Goal: Task Accomplishment & Management: Complete application form

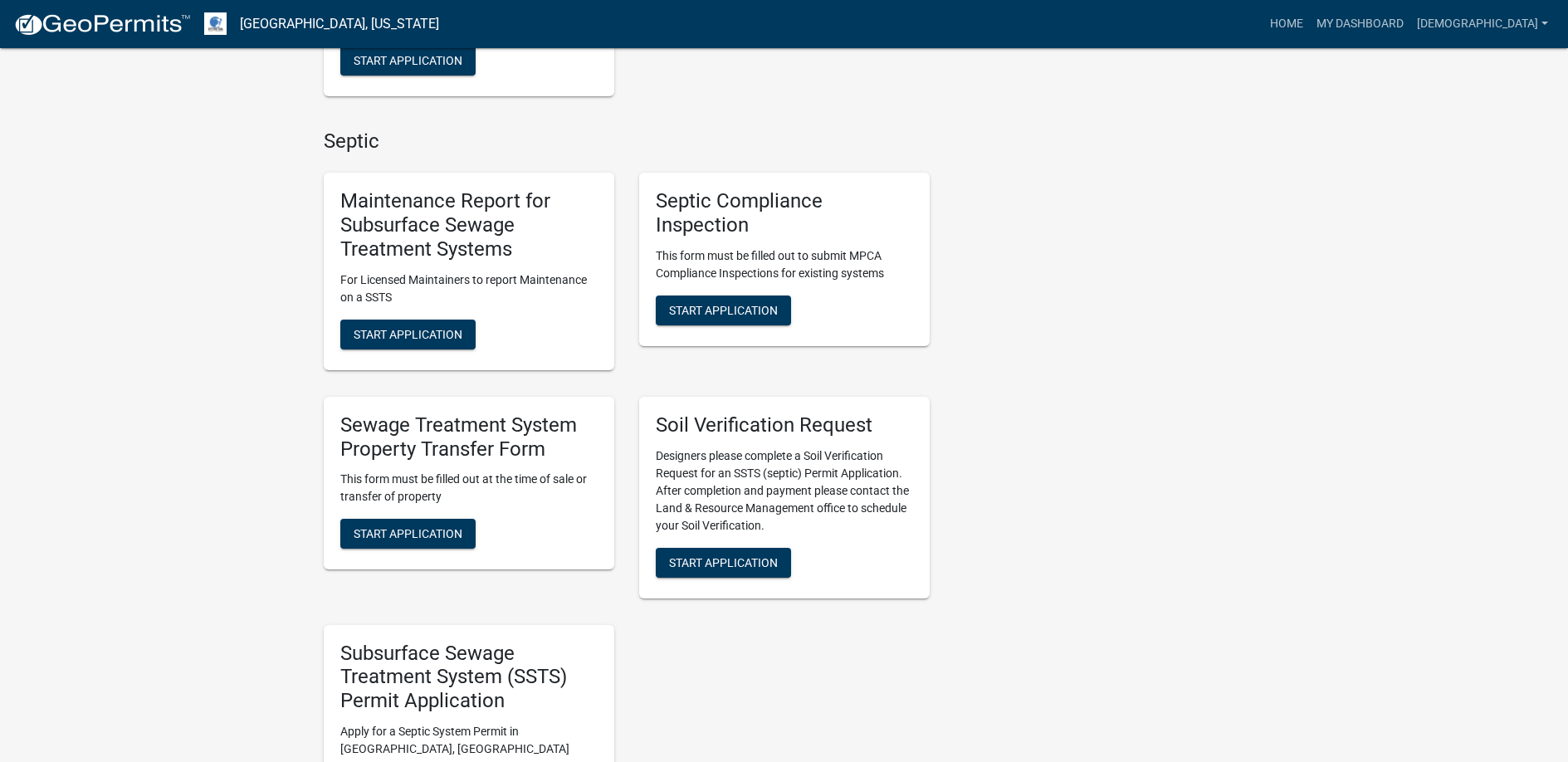
scroll to position [830, 0]
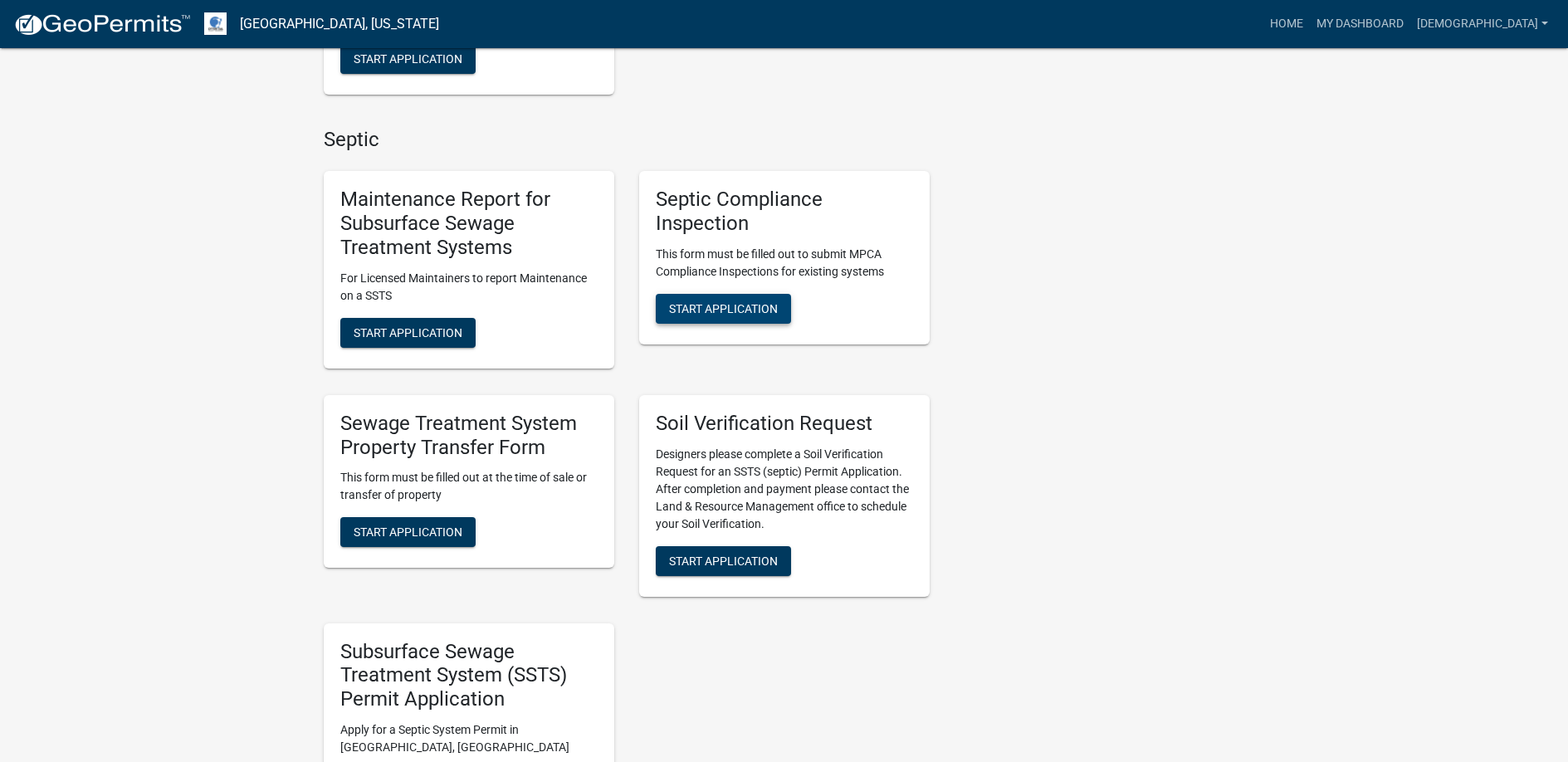
click at [718, 306] on span "Start Application" at bounding box center [723, 309] width 108 height 13
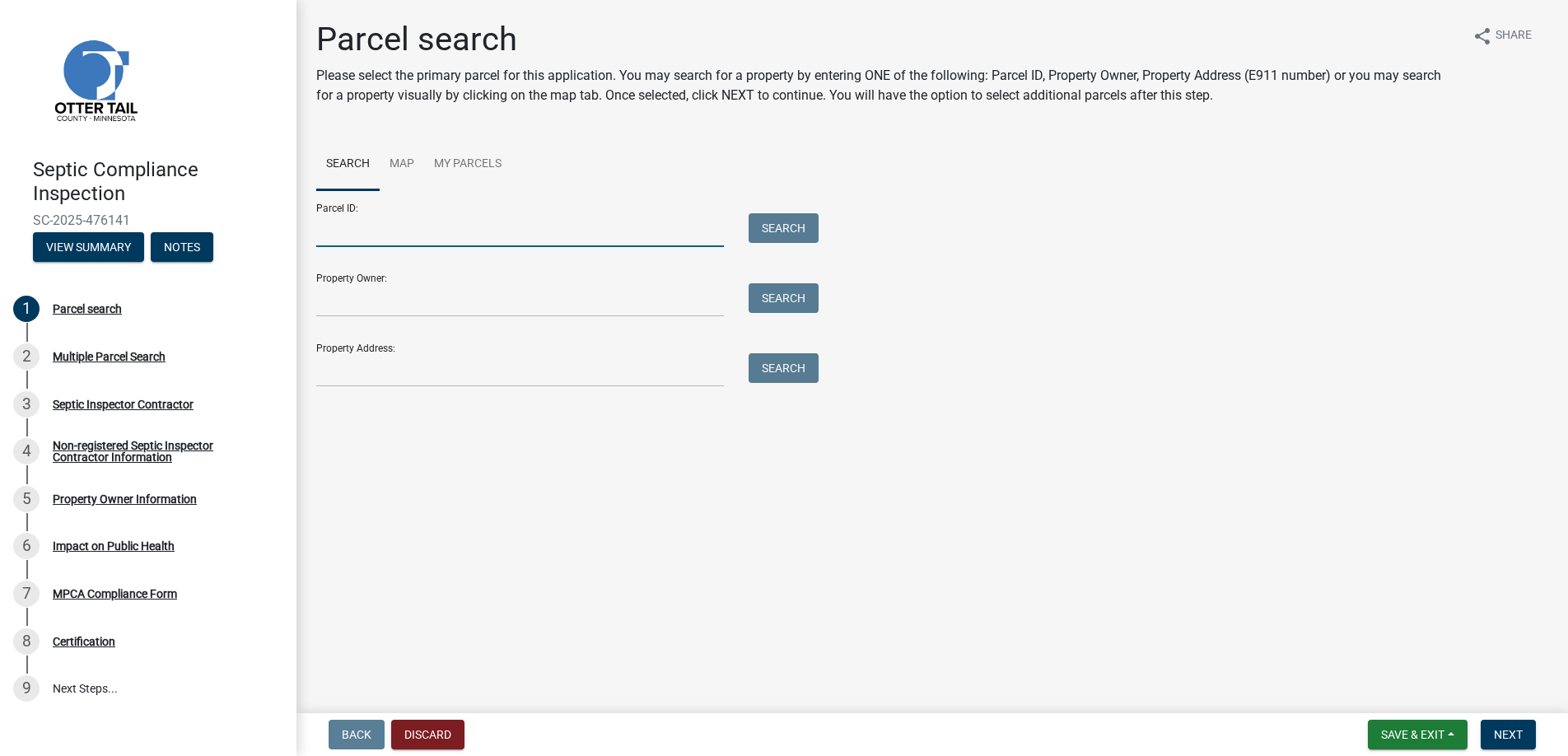
click at [347, 229] on input "Parcel ID:" at bounding box center [520, 229] width 407 height 33
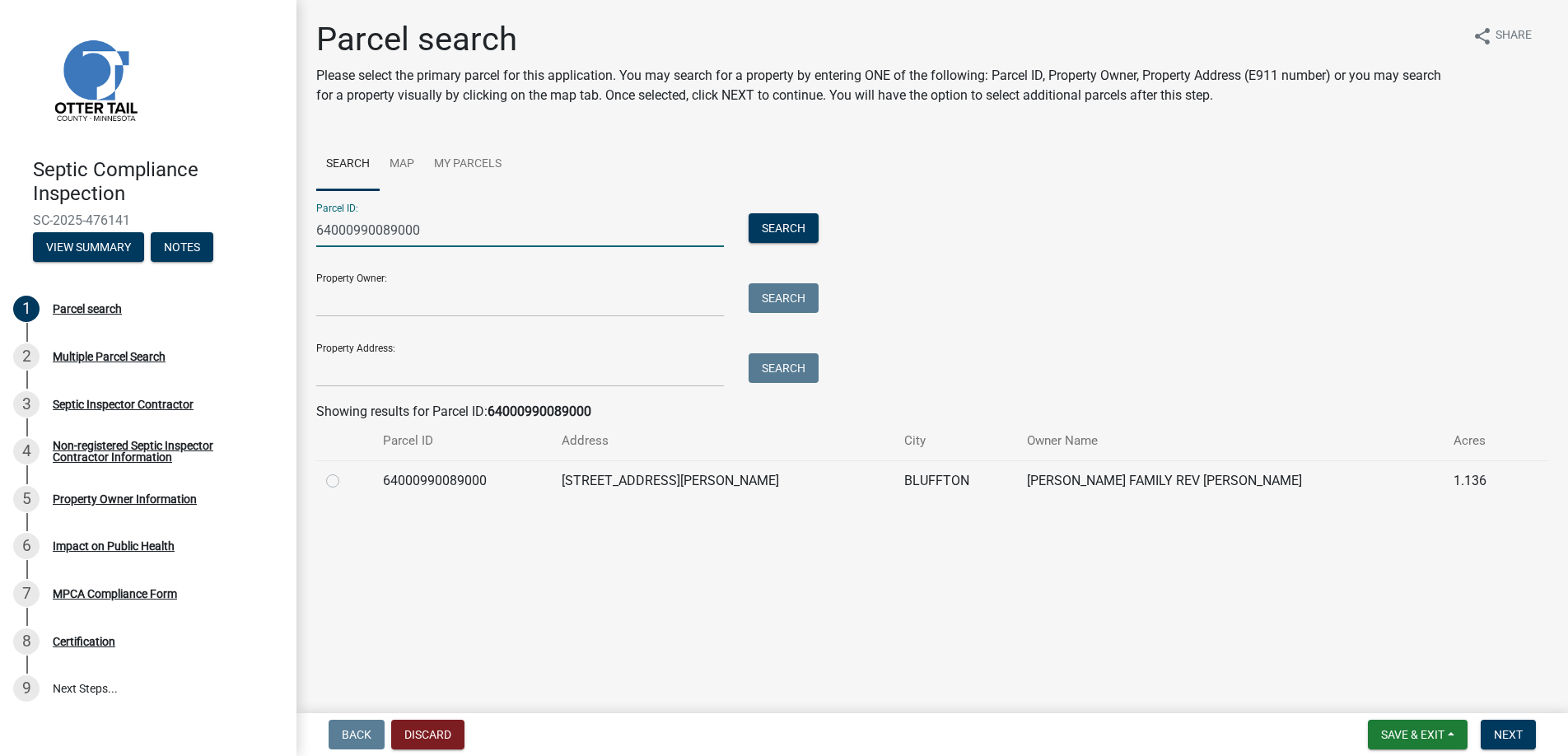
type input "64000990089000"
click at [346, 471] on label at bounding box center [346, 471] width 0 height 0
click at [346, 480] on input "radio" at bounding box center [350, 476] width 10 height 10
radio input "true"
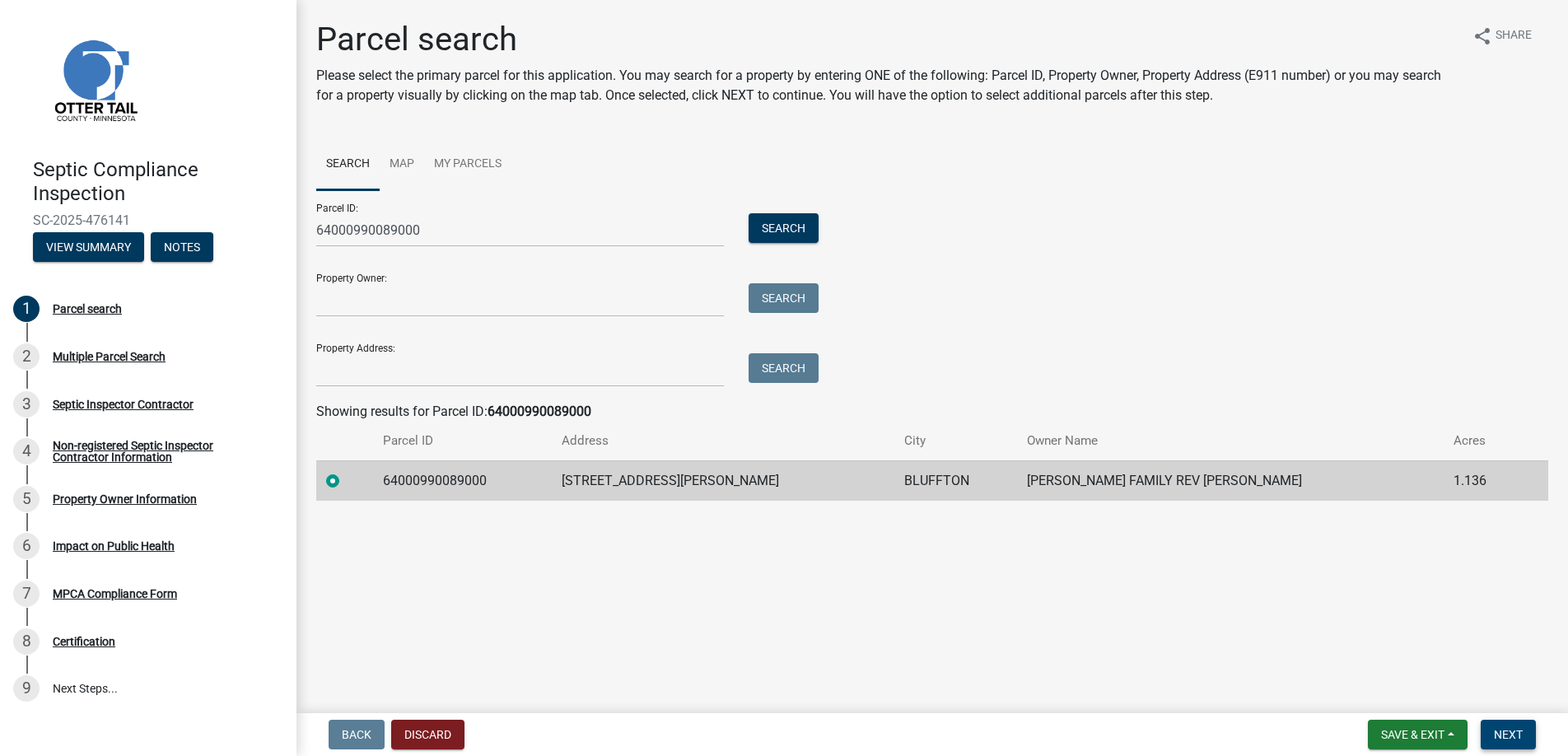
click at [1499, 734] on span "Next" at bounding box center [1508, 735] width 29 height 13
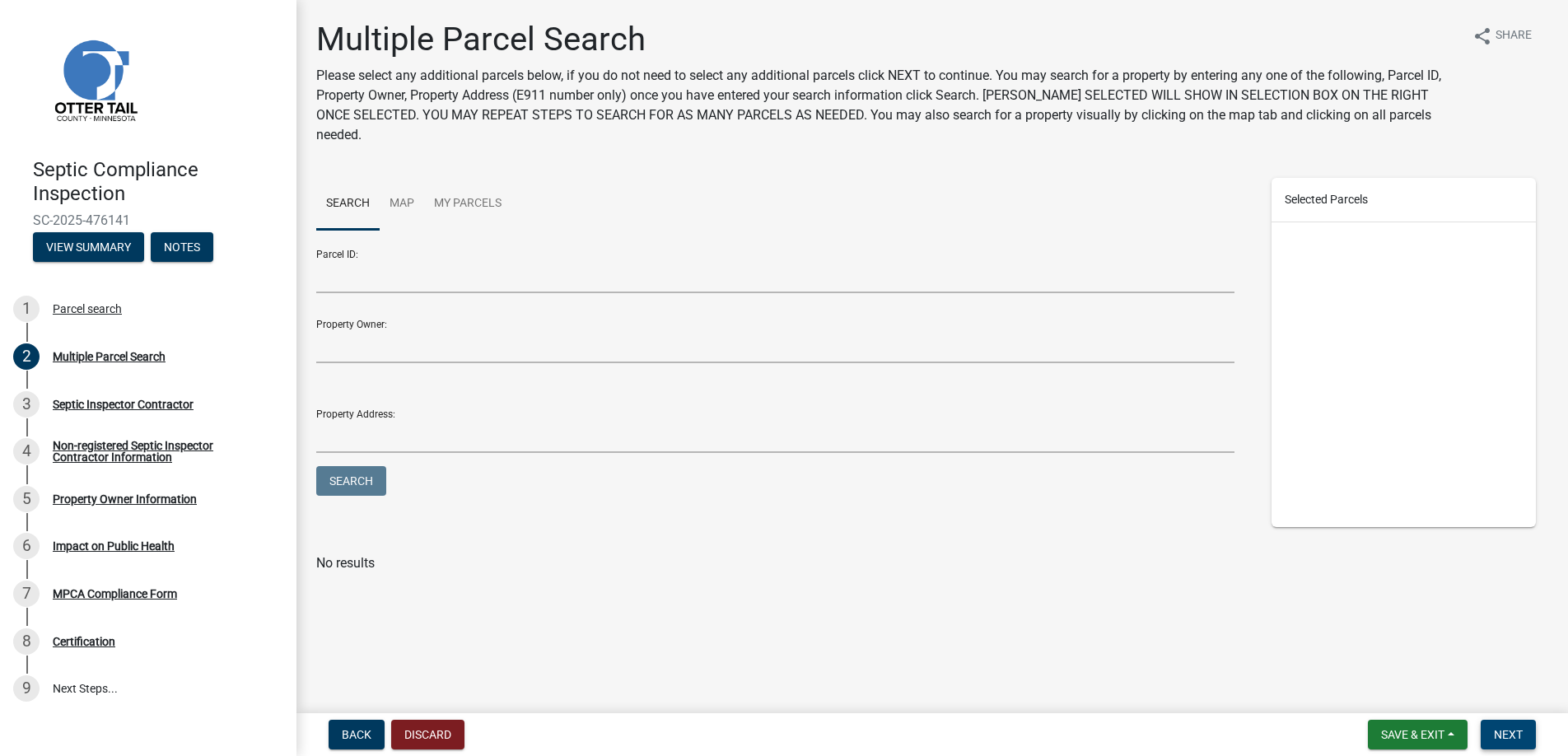
click at [1499, 734] on span "Next" at bounding box center [1508, 735] width 29 height 13
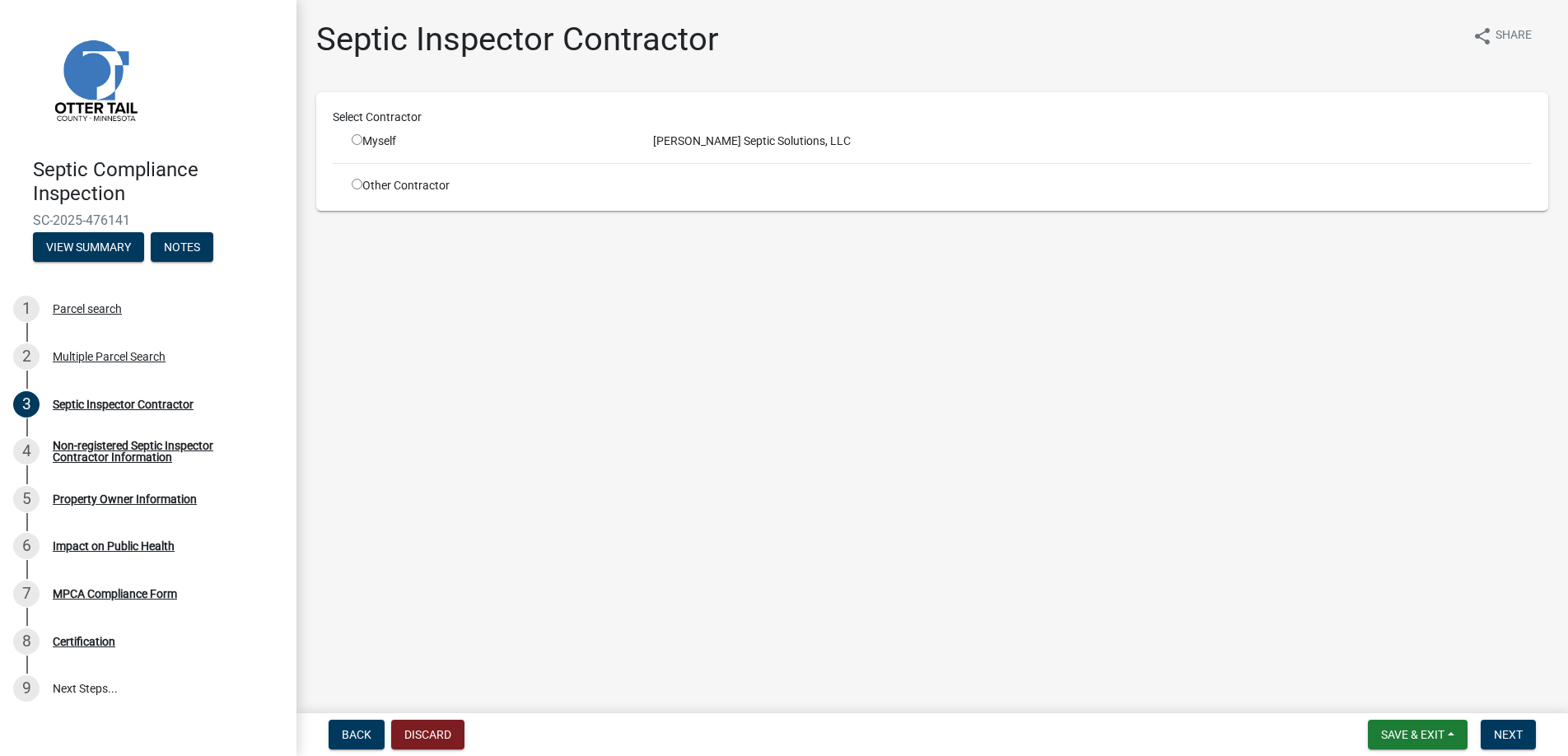
click at [358, 137] on input "radio" at bounding box center [356, 139] width 10 height 10
radio input "true"
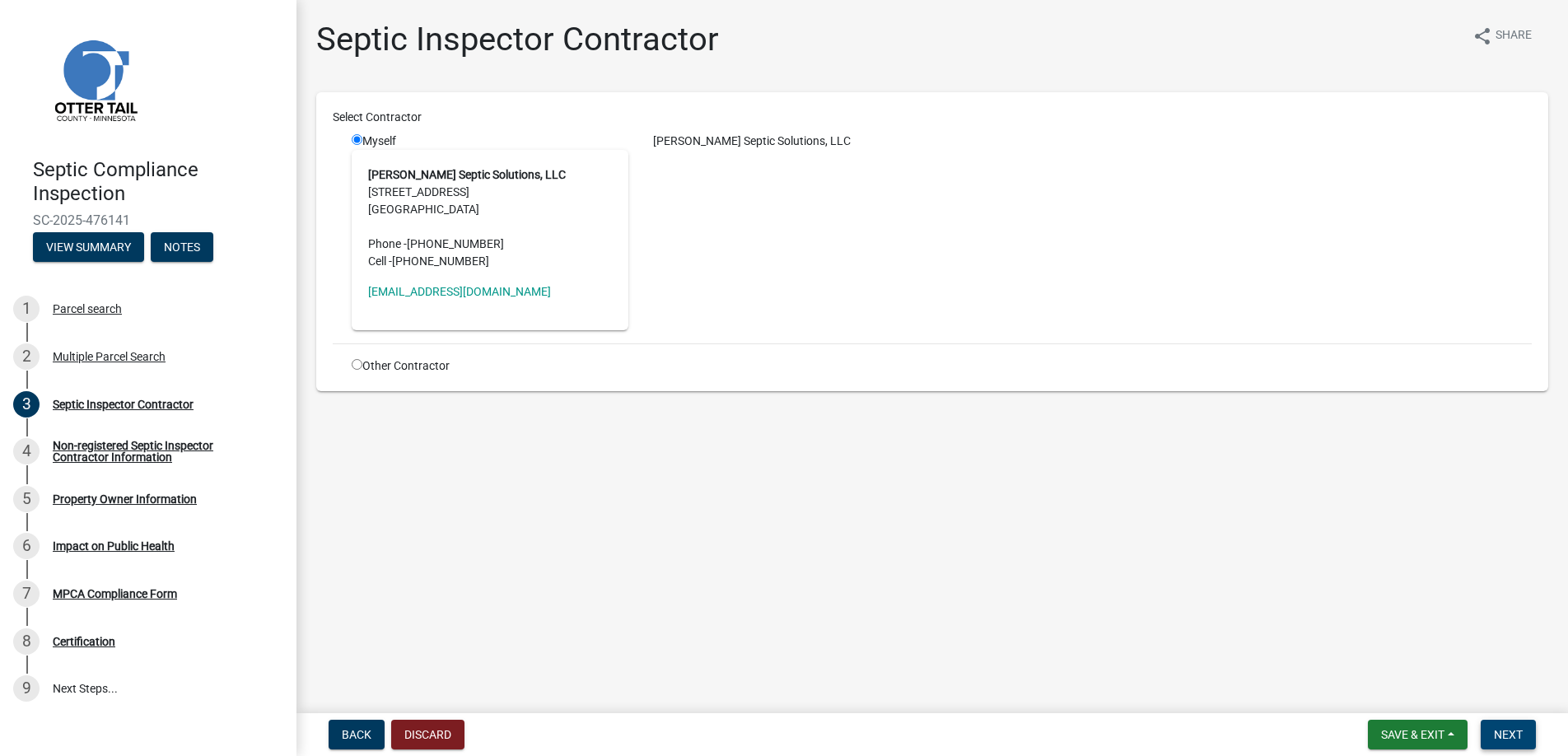
click at [1505, 732] on span "Next" at bounding box center [1508, 735] width 29 height 13
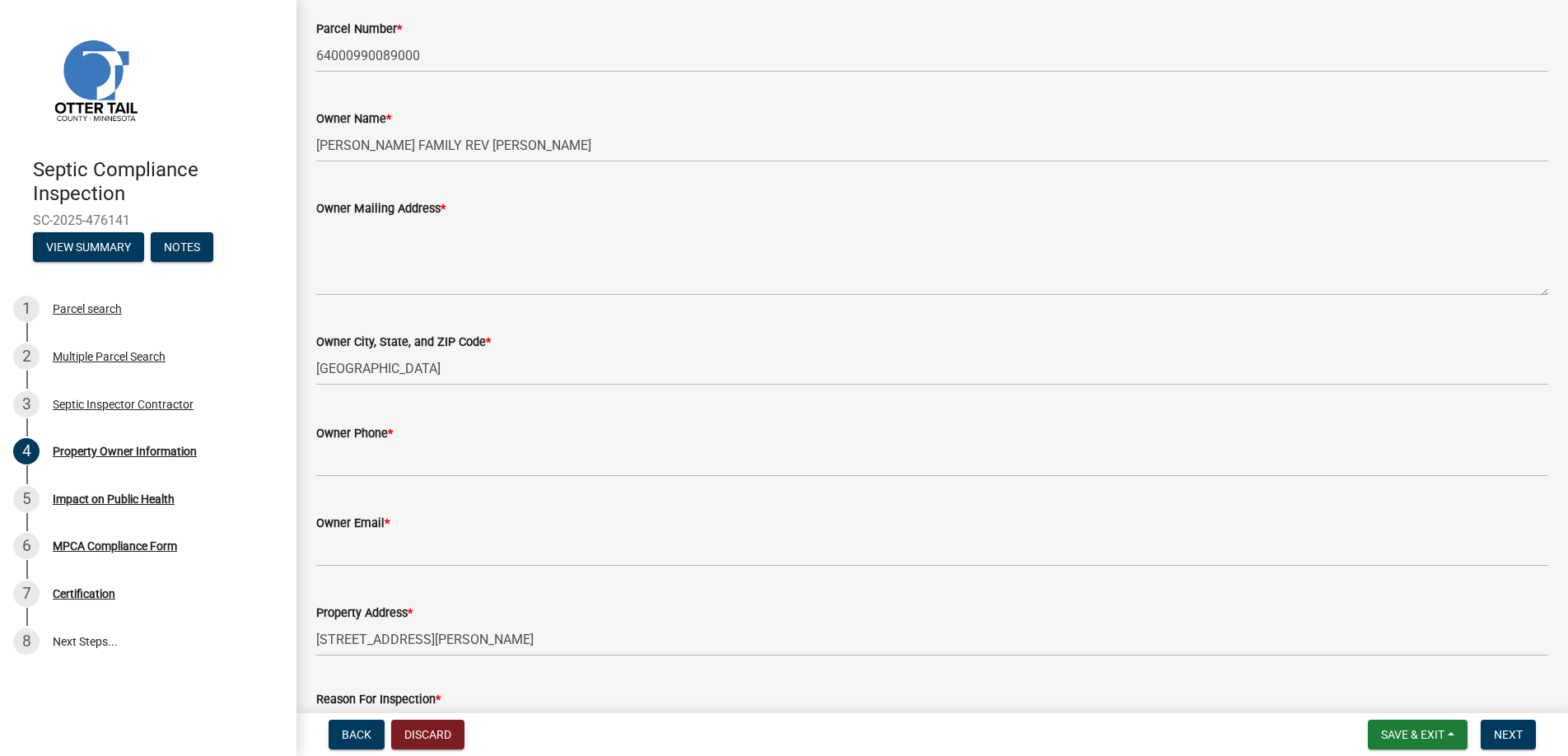
scroll to position [248, 0]
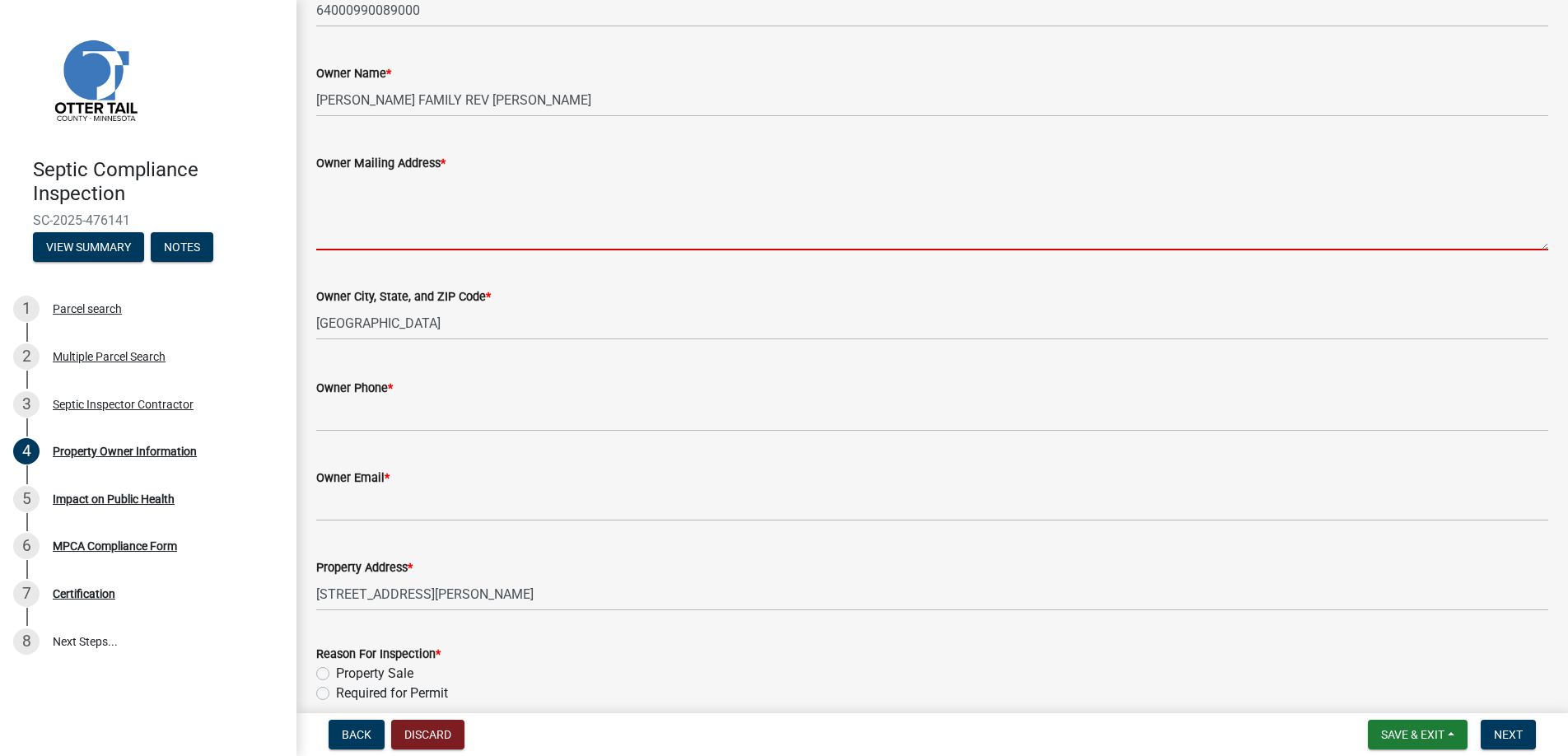
click at [351, 231] on textarea "Owner Mailing Address *" at bounding box center [932, 211] width 1232 height 77
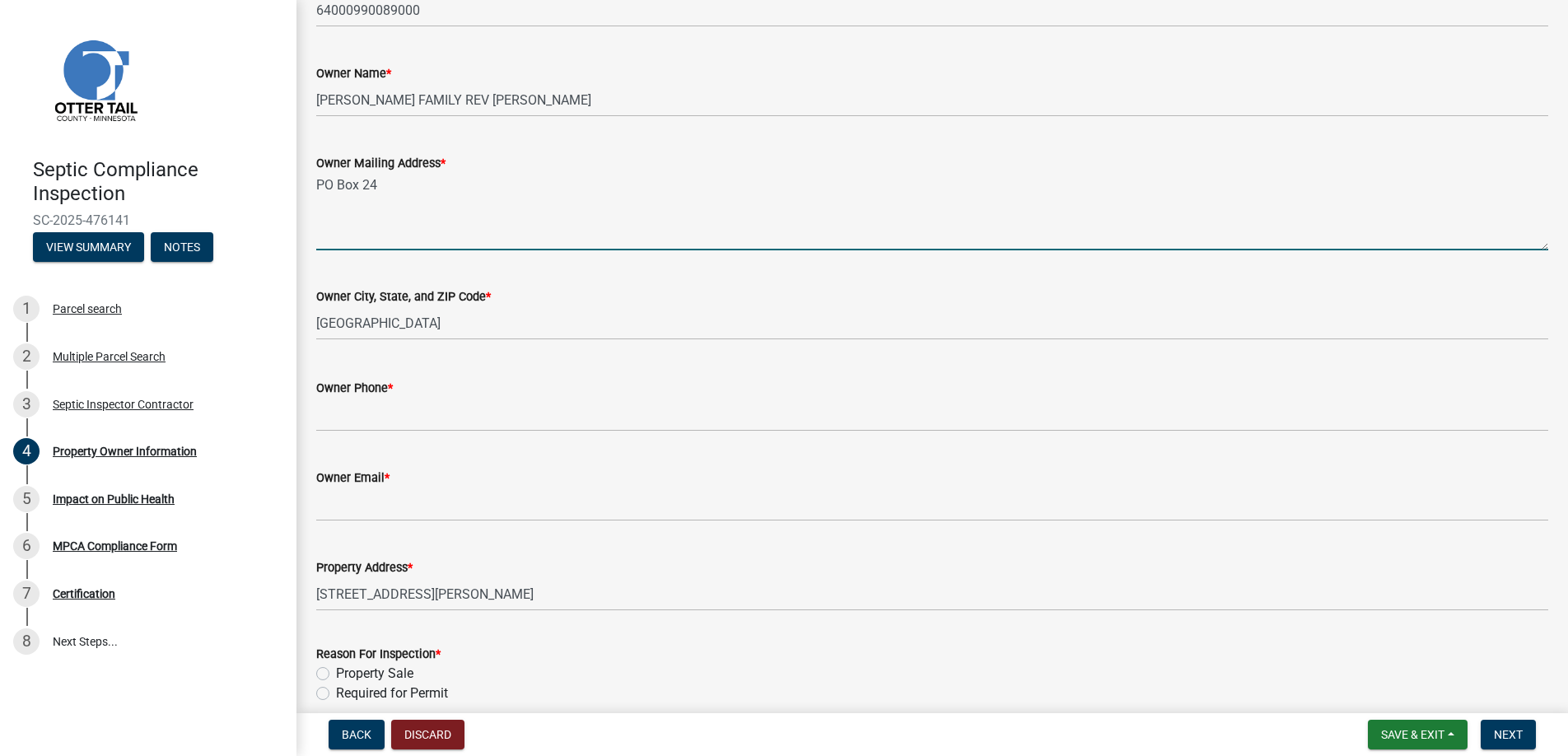
type textarea "PO Box 24"
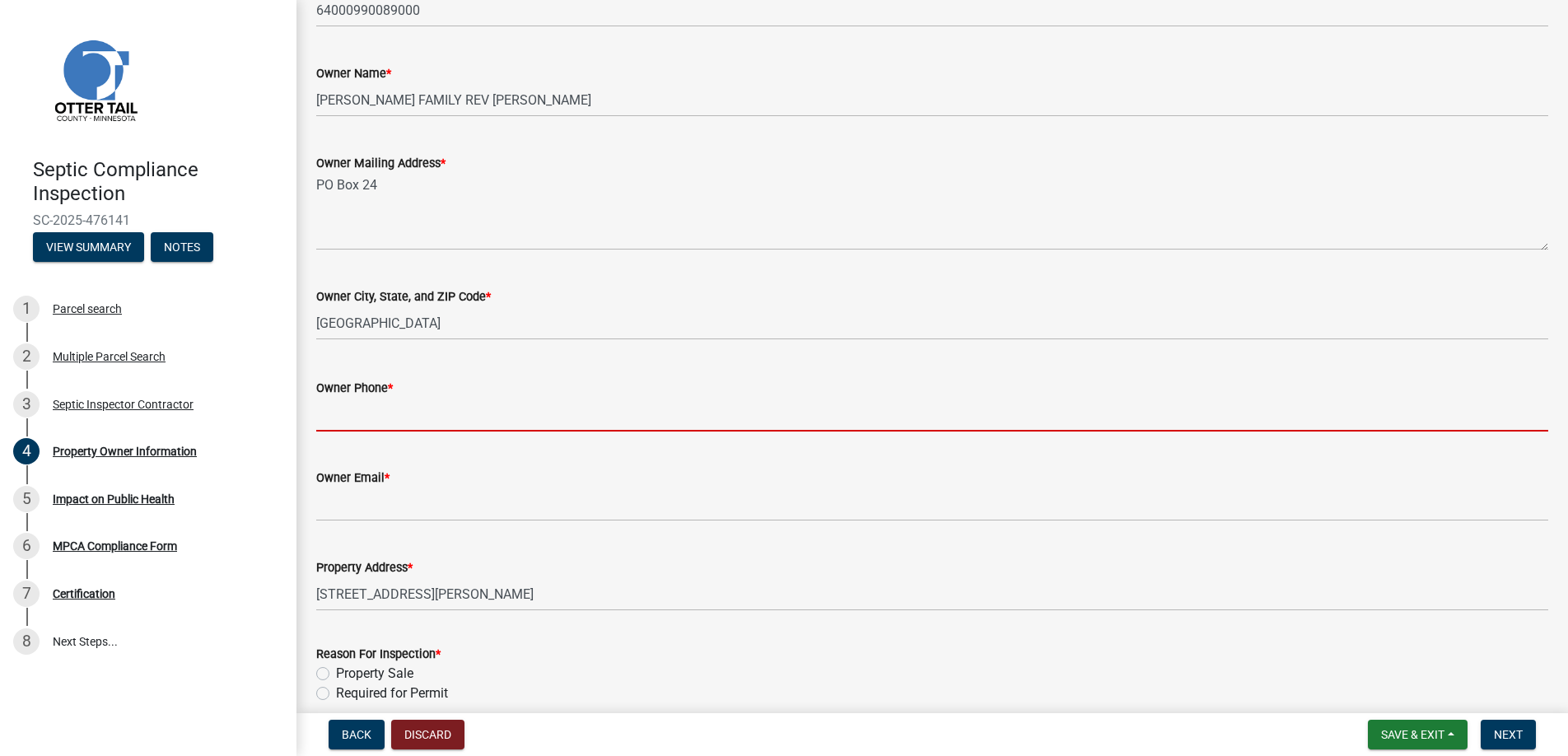
click at [351, 407] on input "Owner Phone *" at bounding box center [932, 414] width 1232 height 33
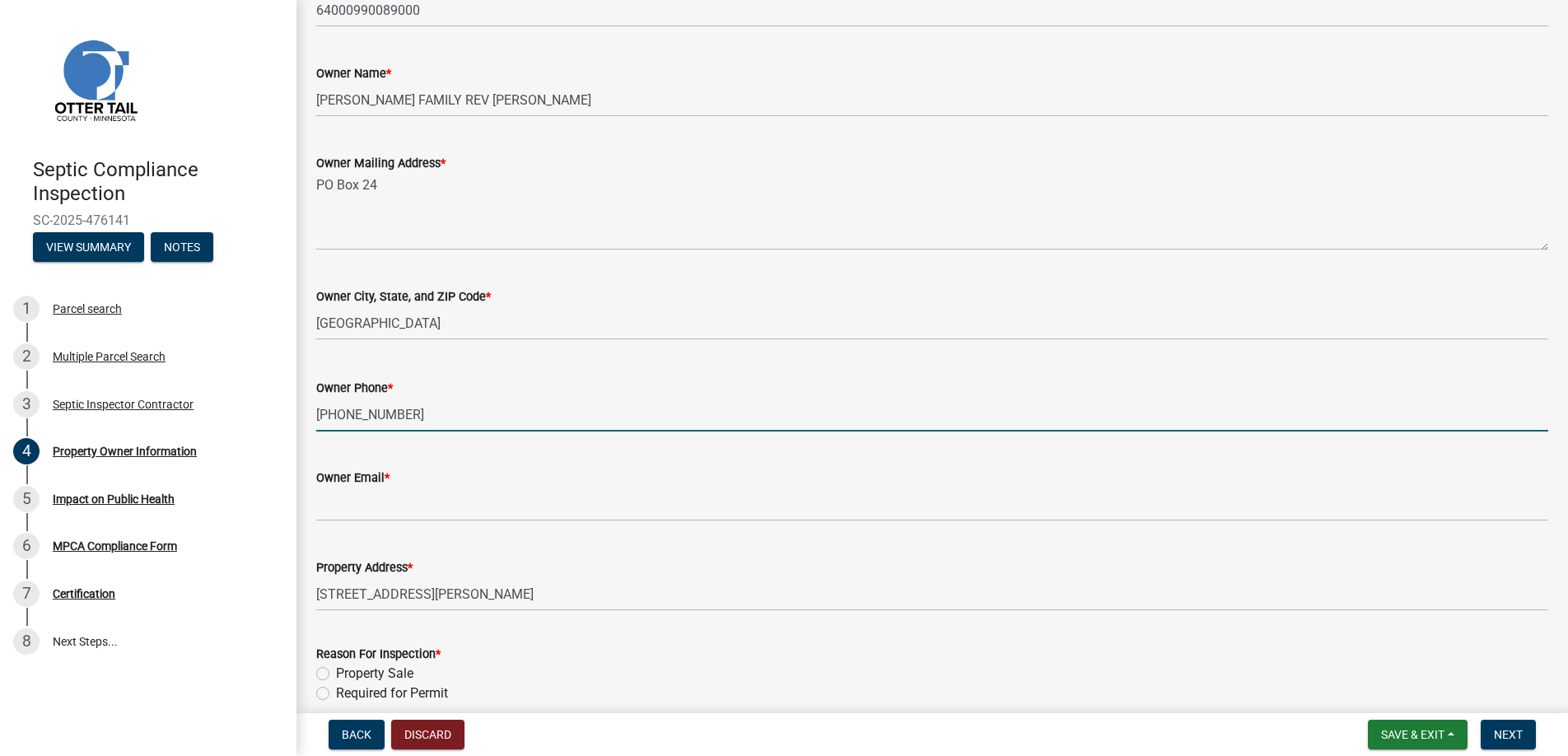
type input "[PHONE_NUMBER]"
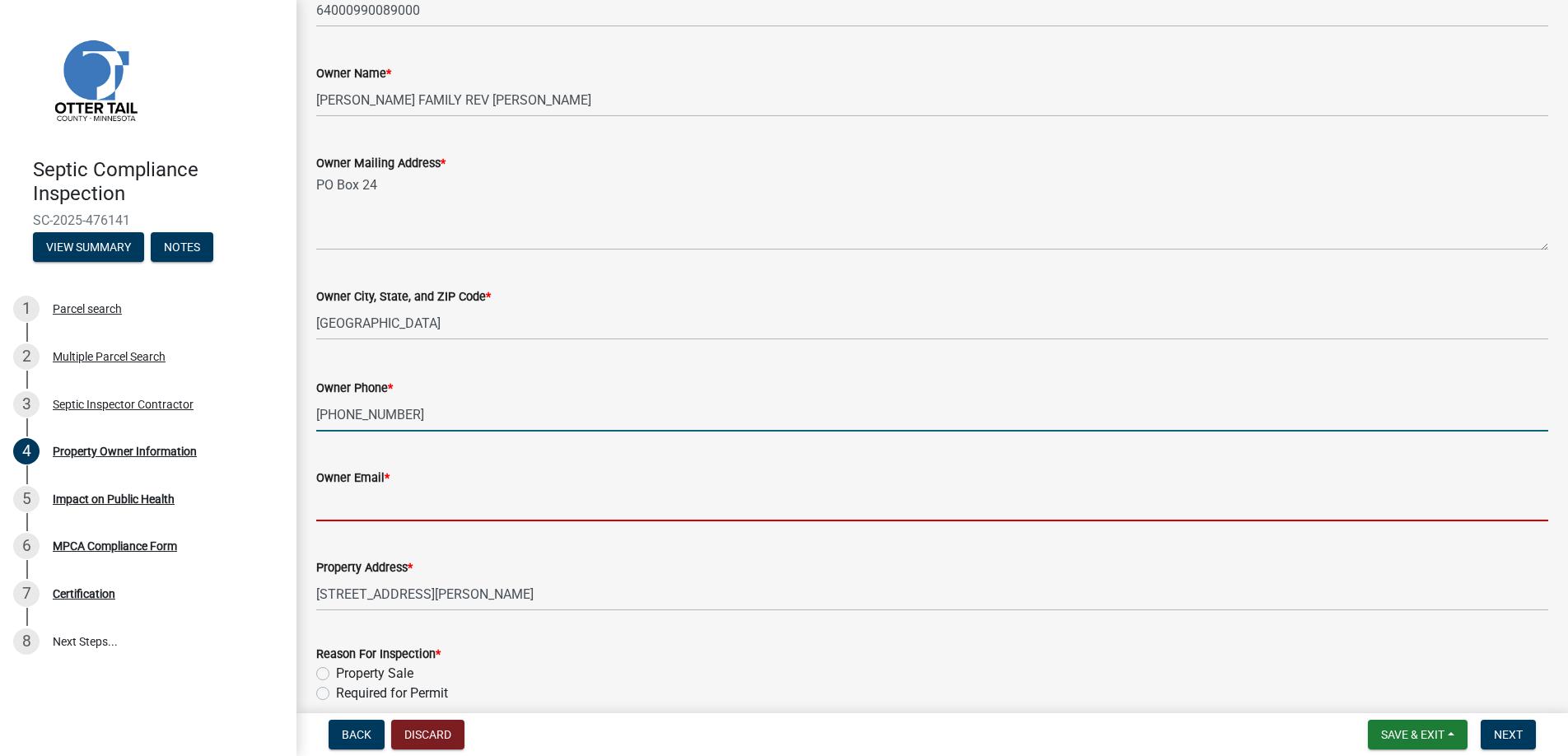
click at [347, 507] on input "Owner Email *" at bounding box center [932, 504] width 1232 height 33
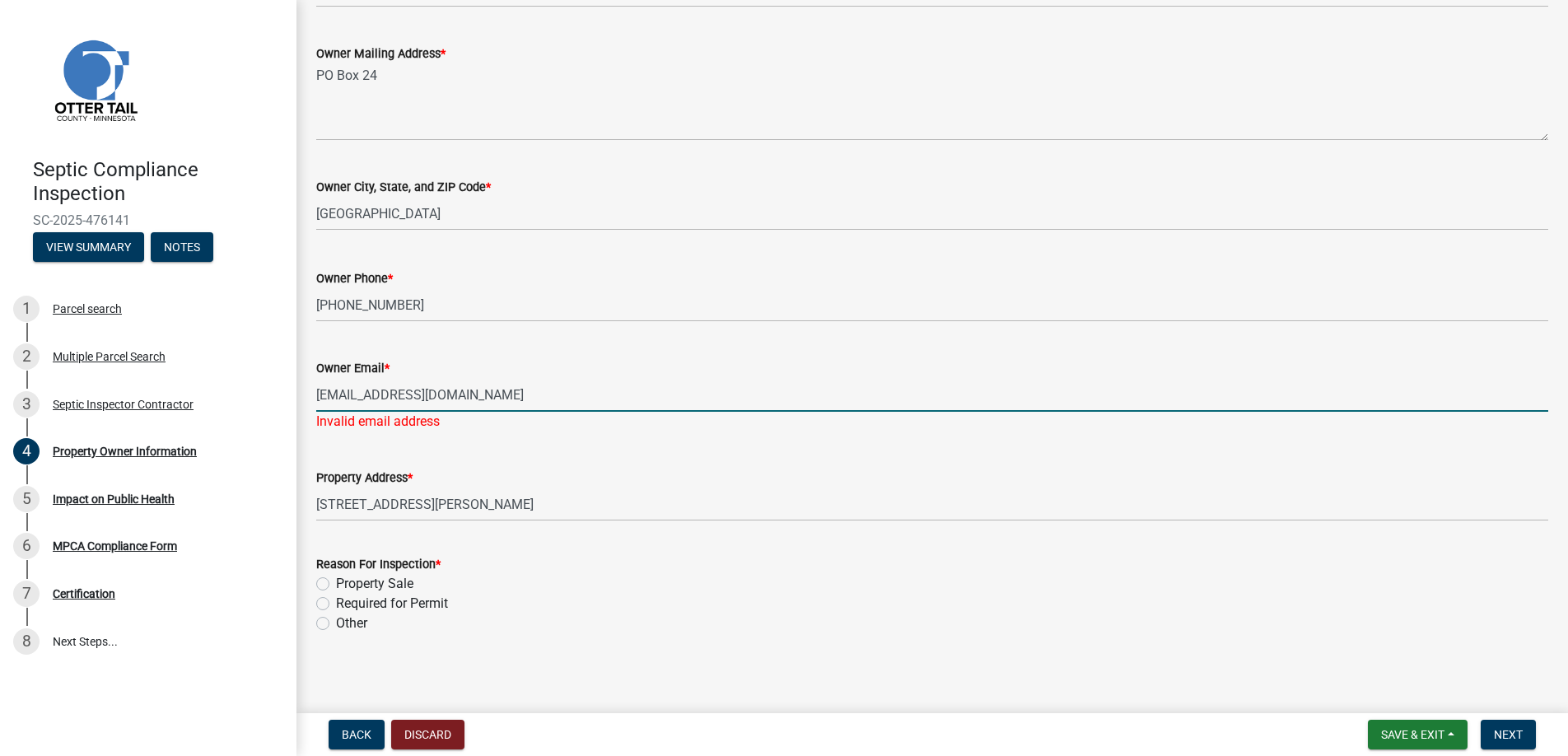
scroll to position [363, 0]
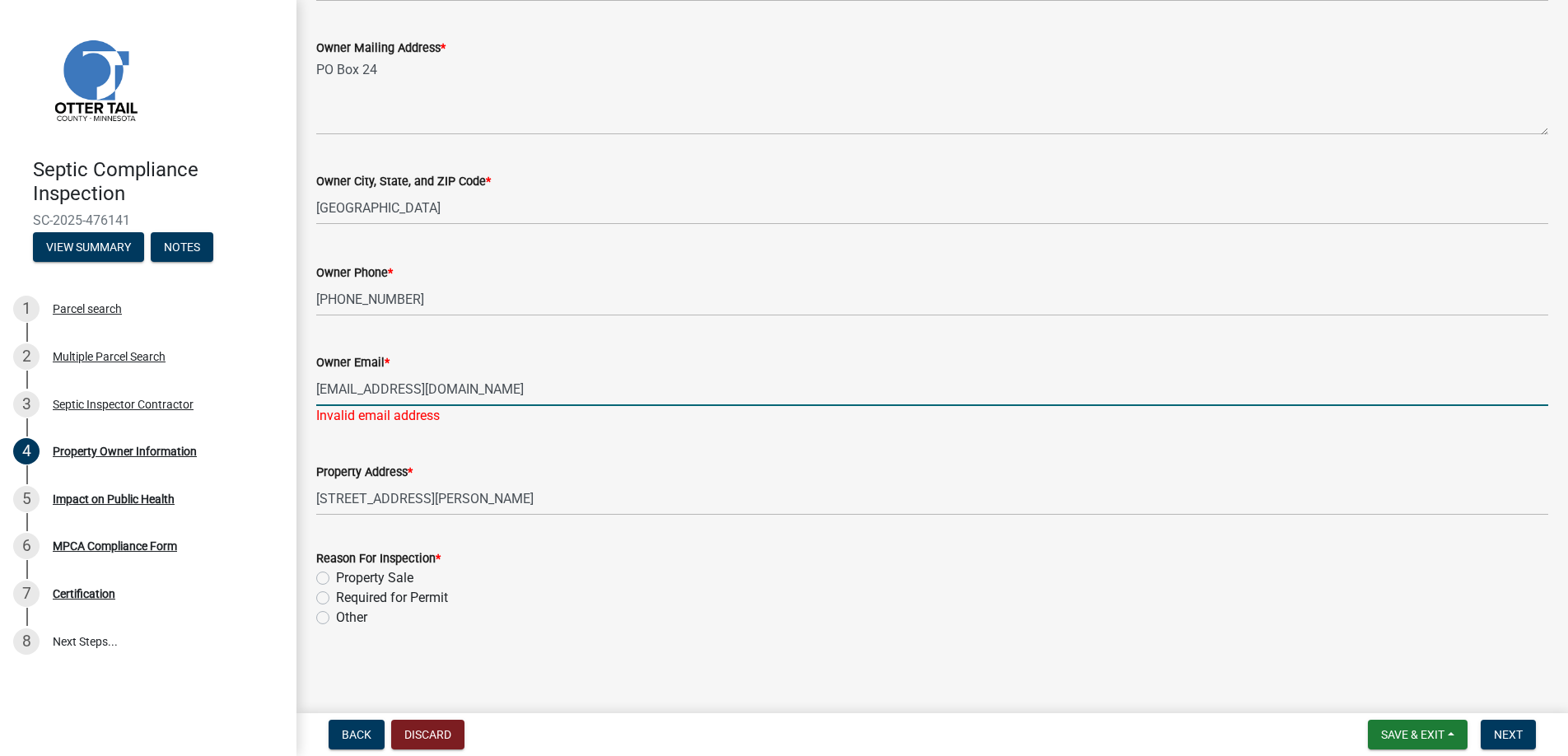
type input "[EMAIL_ADDRESS][DOMAIN_NAME]"
click at [336, 598] on label "Required for Permit" at bounding box center [392, 598] width 112 height 20
click at [336, 598] on input "Required for Permit" at bounding box center [341, 593] width 10 height 10
radio input "true"
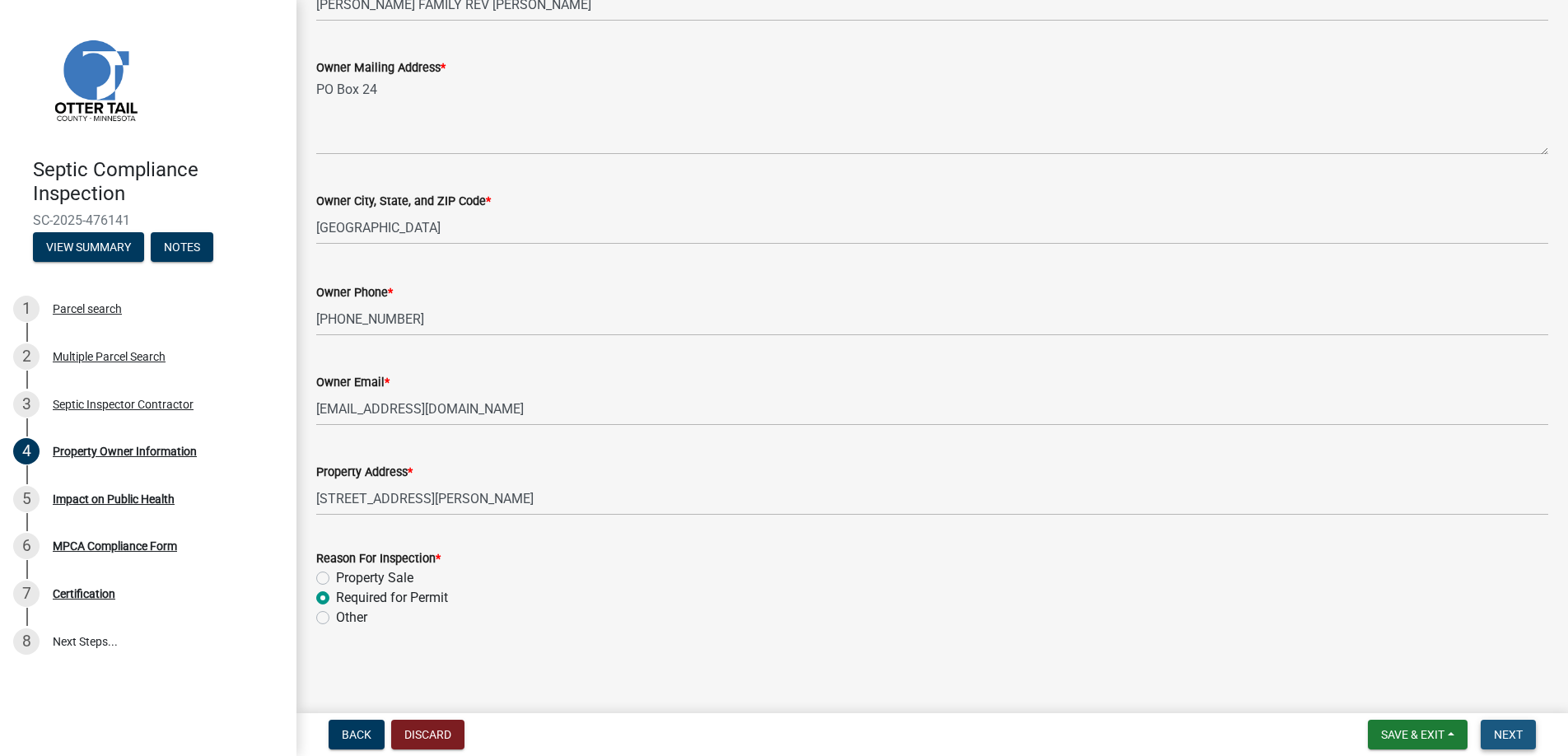
click at [1503, 732] on span "Next" at bounding box center [1508, 735] width 29 height 13
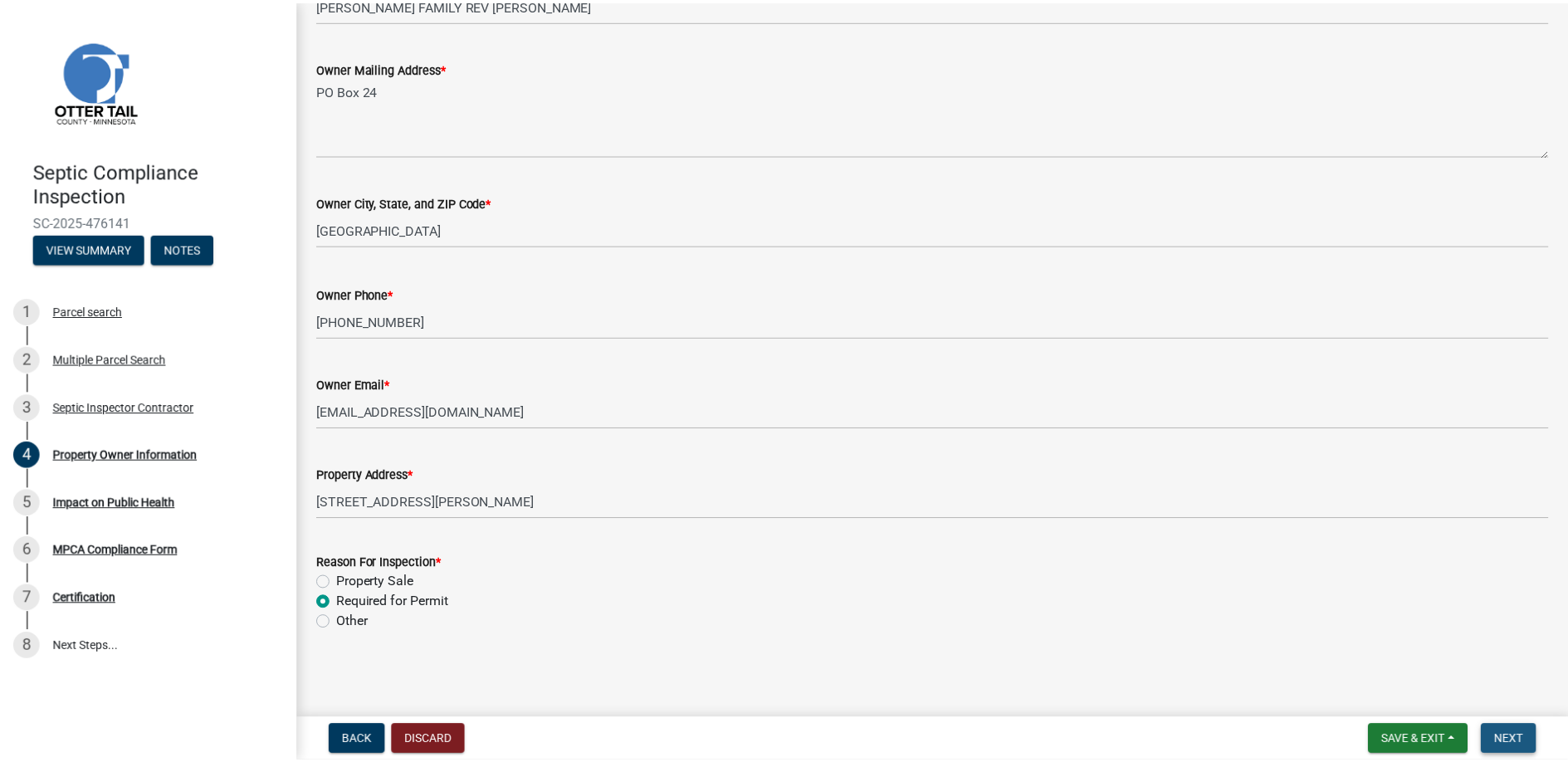
scroll to position [0, 0]
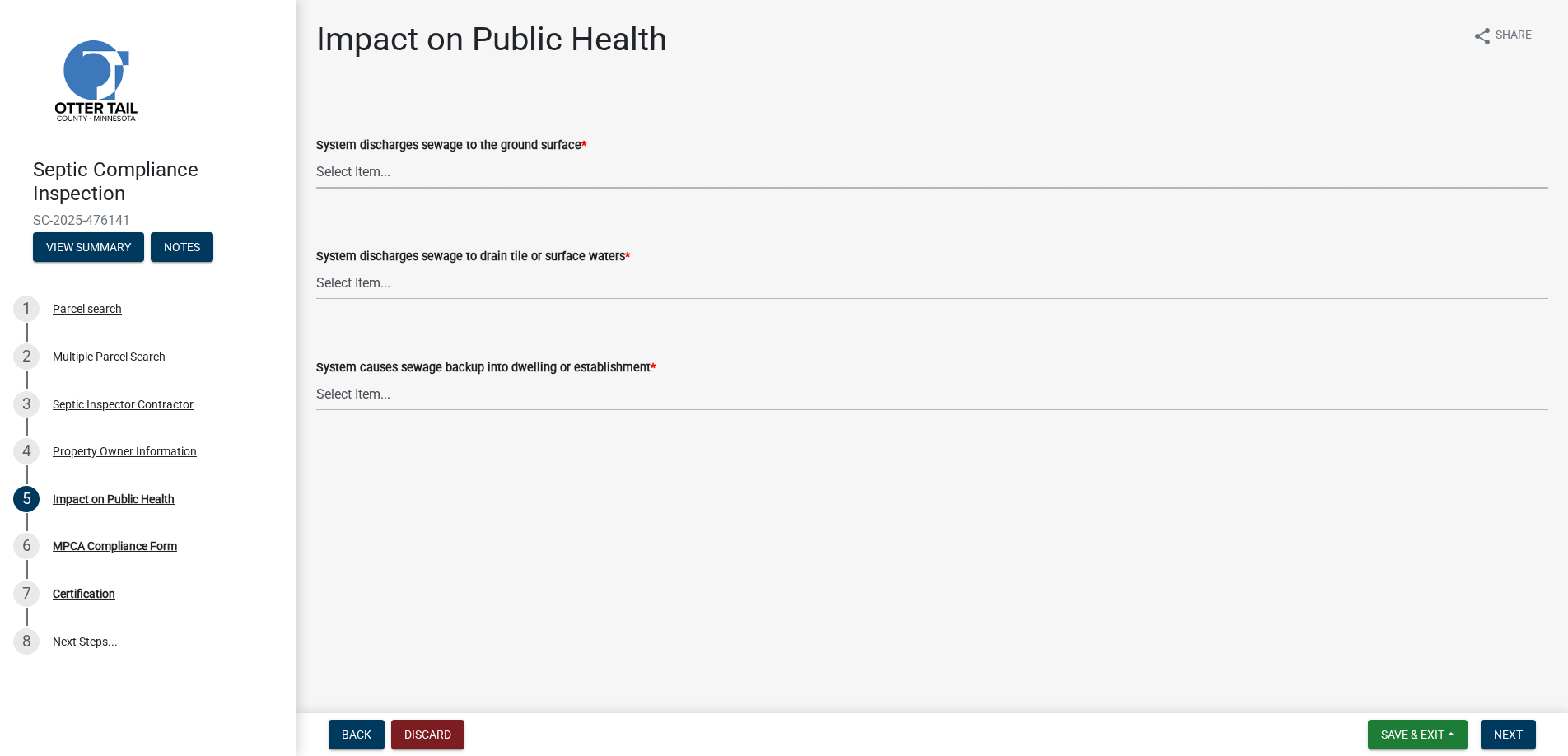
click at [372, 167] on select "Select Item... Yes No" at bounding box center [932, 171] width 1232 height 33
click at [316, 155] on select "Select Item... Yes No" at bounding box center [932, 171] width 1232 height 33
select select "9c5ef684-d0d4-4879-ab12-905ddbd81a72"
drag, startPoint x: 359, startPoint y: 278, endPoint x: 362, endPoint y: 293, distance: 15.3
click at [359, 278] on select "Select Item... Yes No" at bounding box center [932, 282] width 1232 height 33
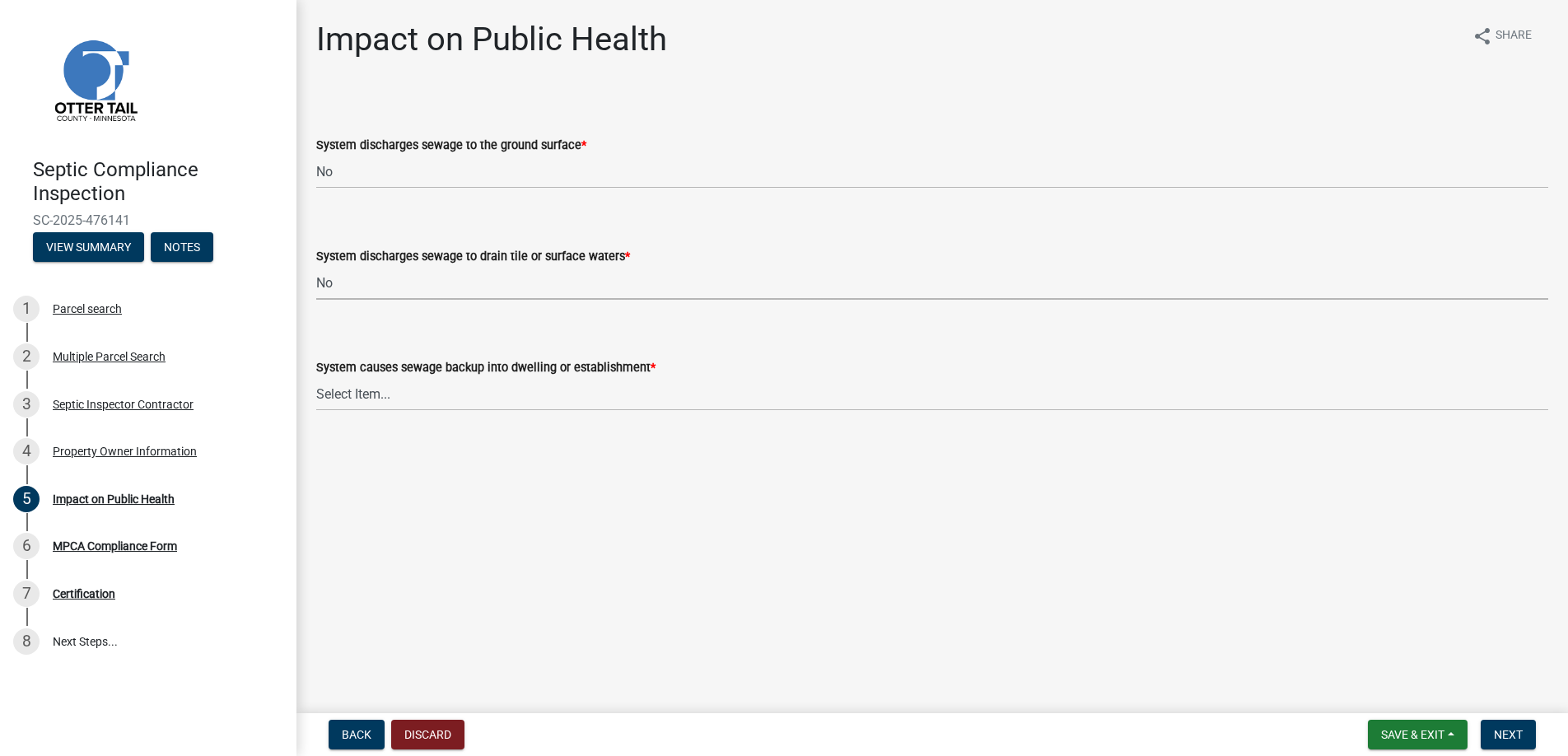
click at [316, 266] on select "Select Item... Yes No" at bounding box center [932, 282] width 1232 height 33
select select "7d491a2b-e9f0-4952-b474-53ca749b22af"
click at [356, 391] on select "Select Item... Yes No" at bounding box center [932, 393] width 1232 height 33
click at [316, 377] on select "Select Item... Yes No" at bounding box center [932, 393] width 1232 height 33
select select "6e07b46b-a403-4f3e-b4fc-218acc732c01"
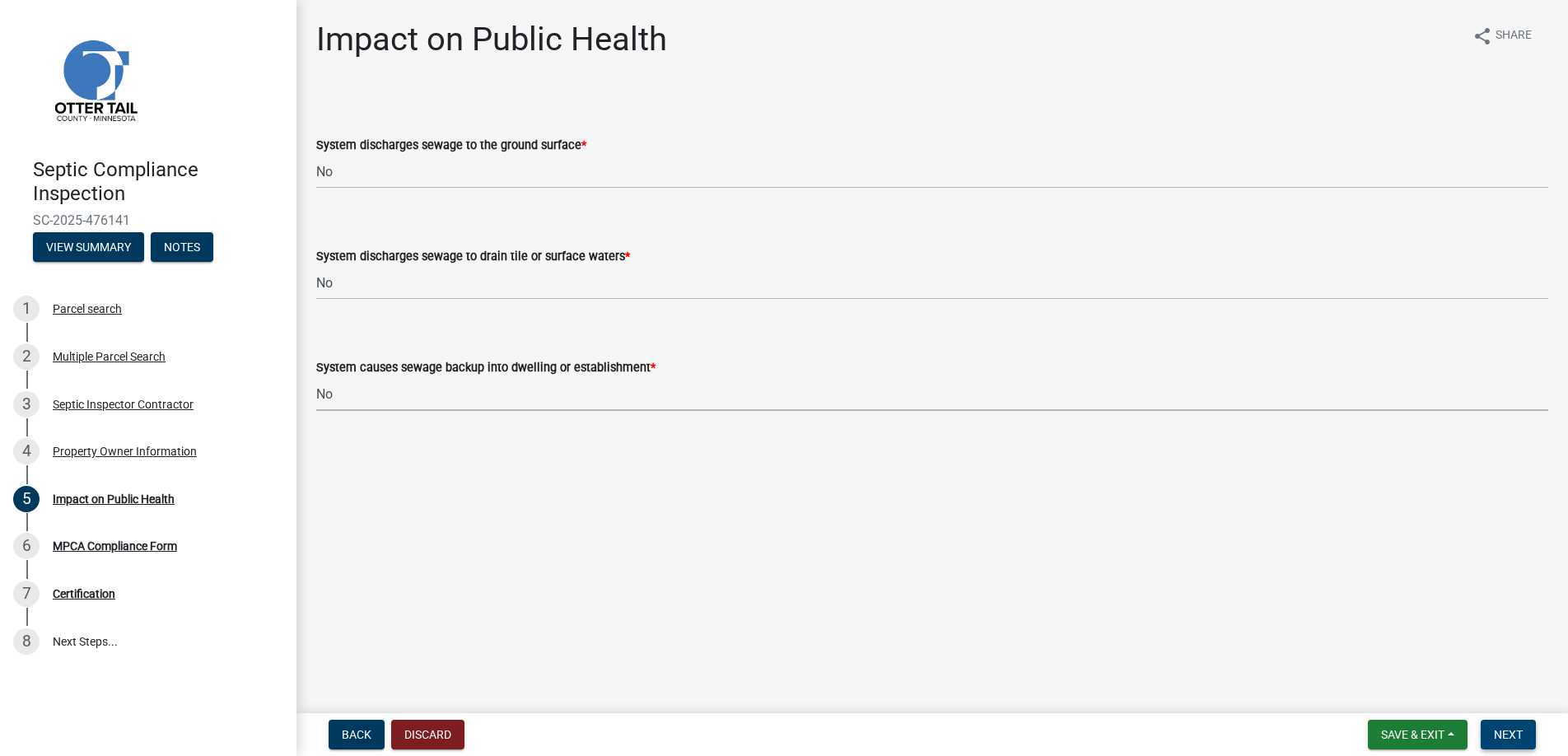
click at [1518, 732] on span "Next" at bounding box center [1508, 735] width 29 height 13
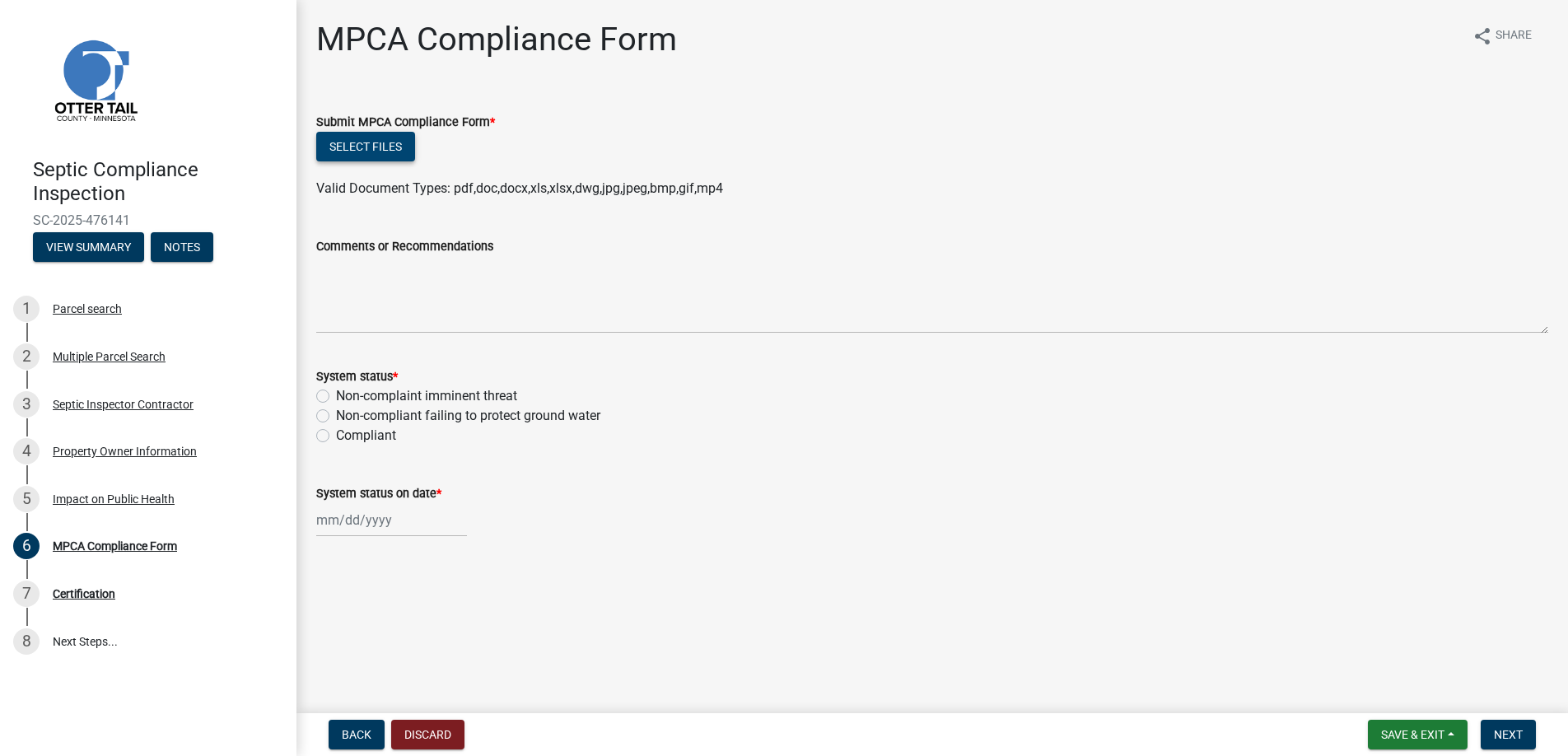
click at [362, 145] on button "Select files" at bounding box center [366, 146] width 99 height 30
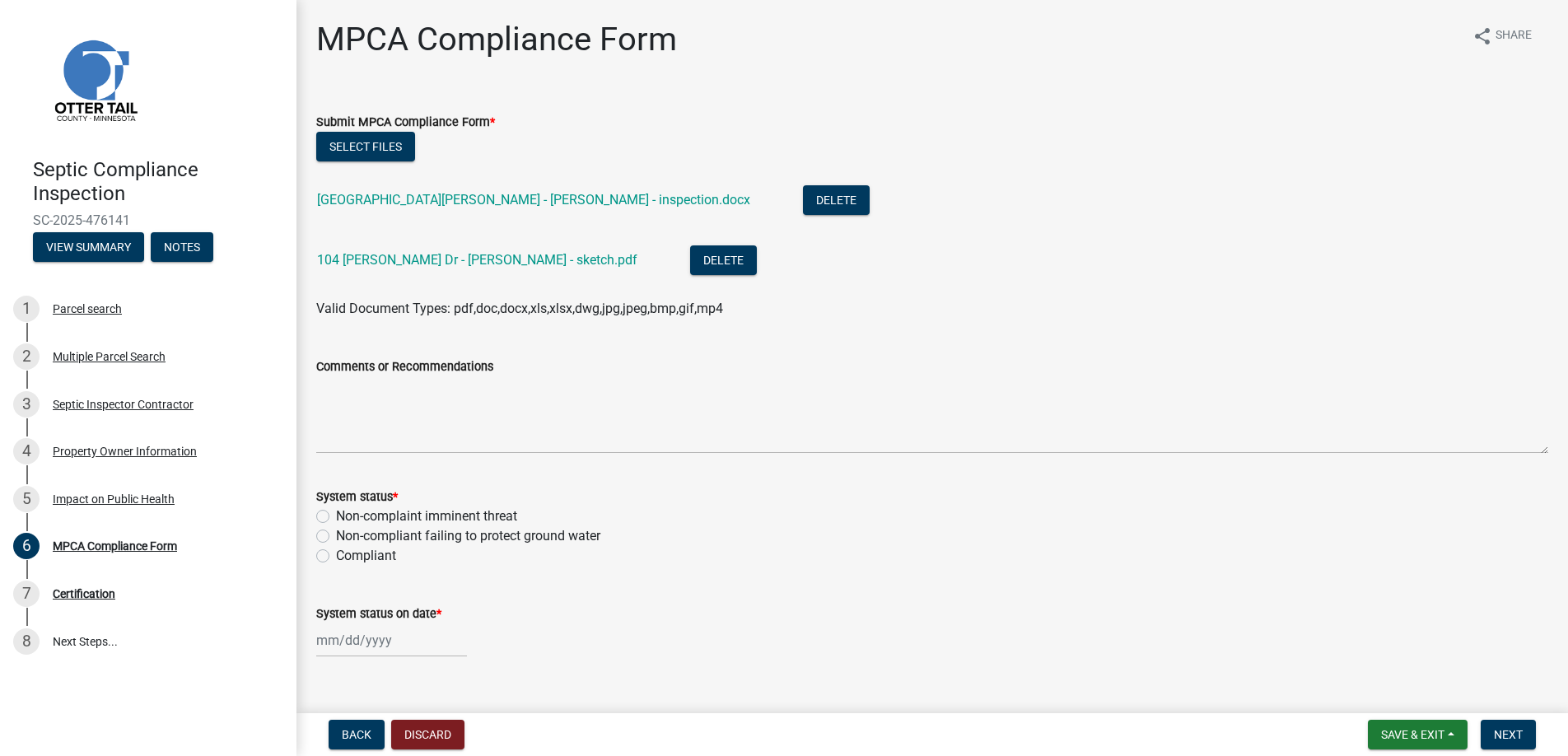
click at [336, 555] on label "Compliant" at bounding box center [366, 556] width 60 height 20
click at [336, 555] on input "Compliant" at bounding box center [341, 551] width 10 height 10
radio input "true"
click at [360, 639] on div at bounding box center [391, 640] width 150 height 33
select select "9"
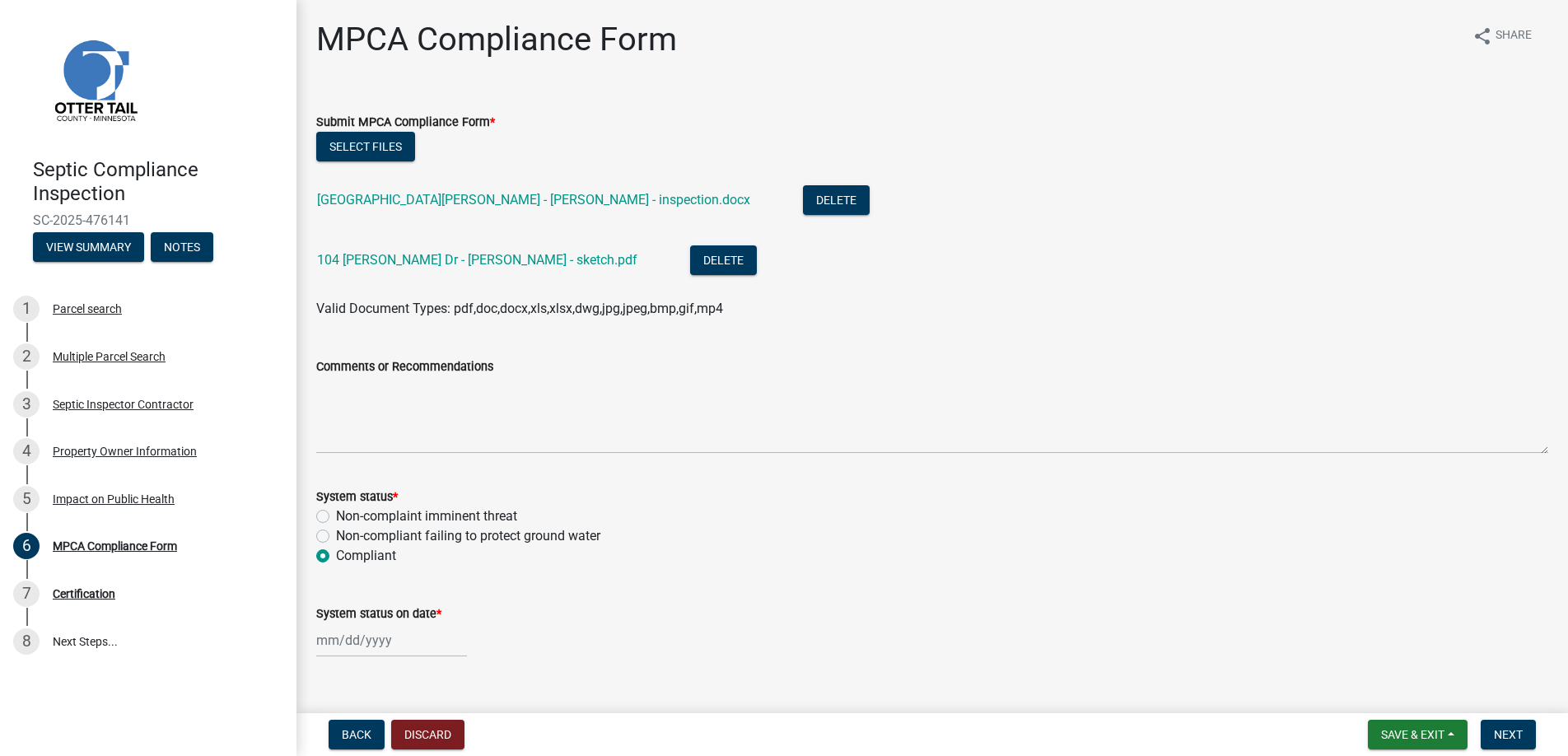
select select "2025"
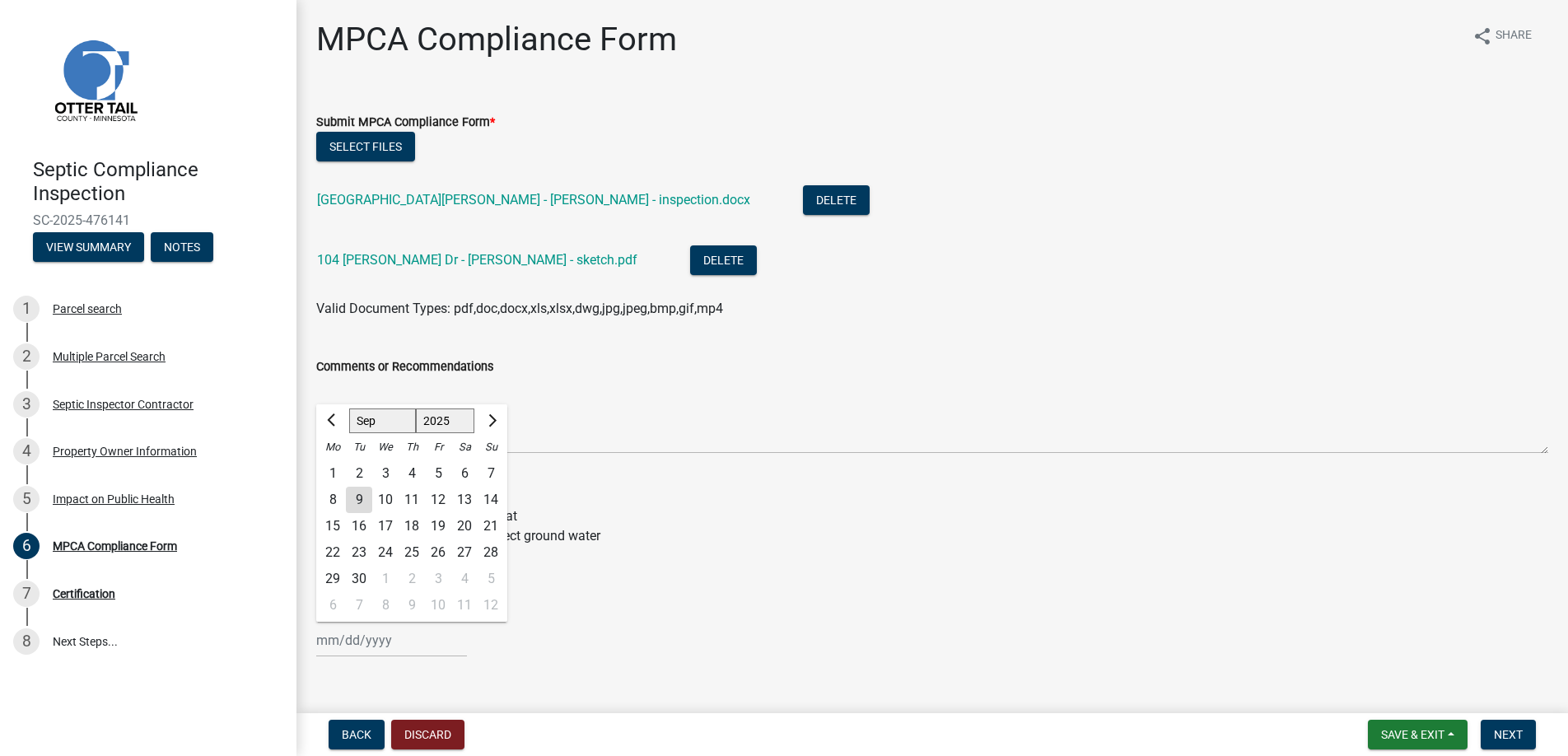
click at [358, 492] on div "9" at bounding box center [359, 500] width 27 height 27
type input "[DATE]"
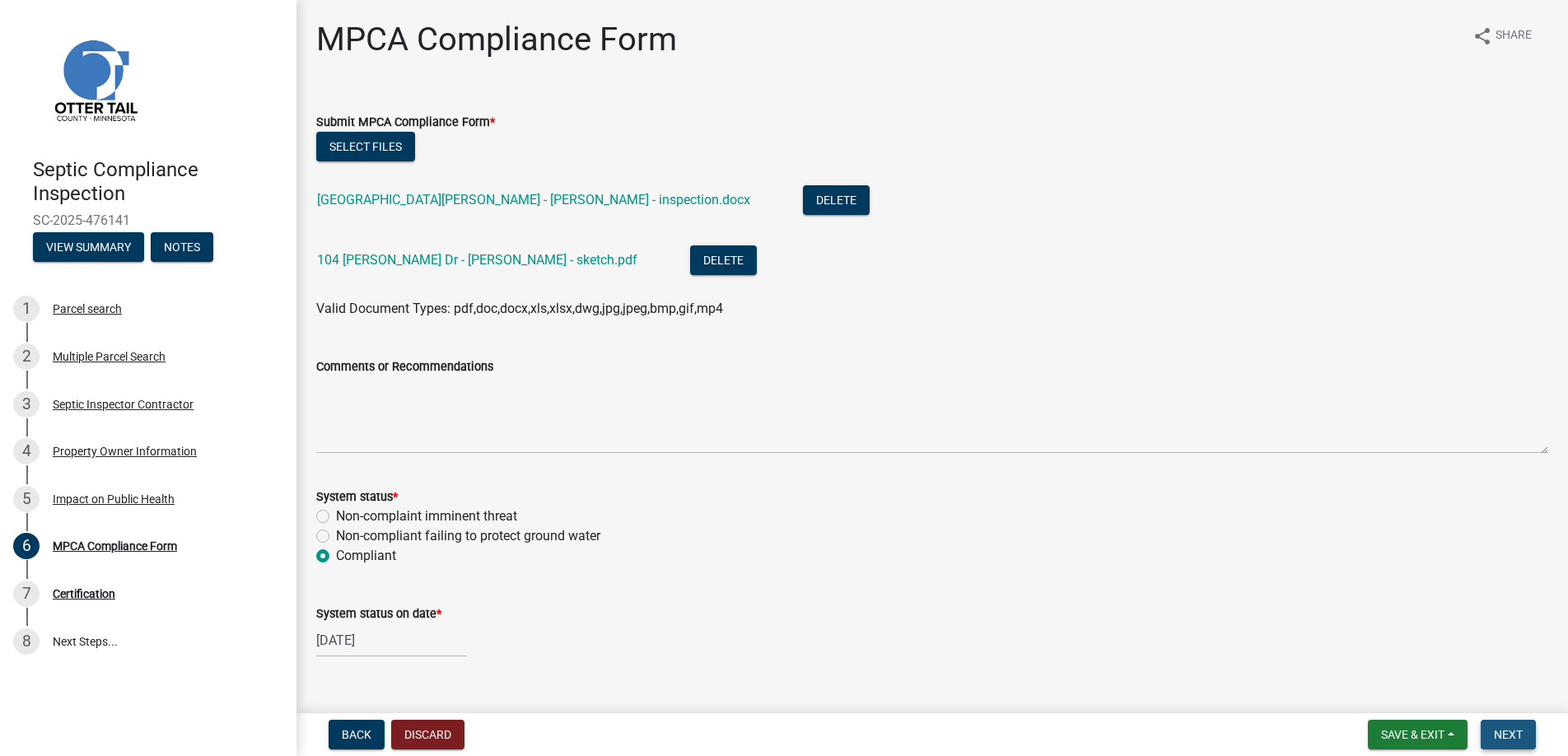
click at [1499, 728] on span "Next" at bounding box center [1508, 735] width 29 height 13
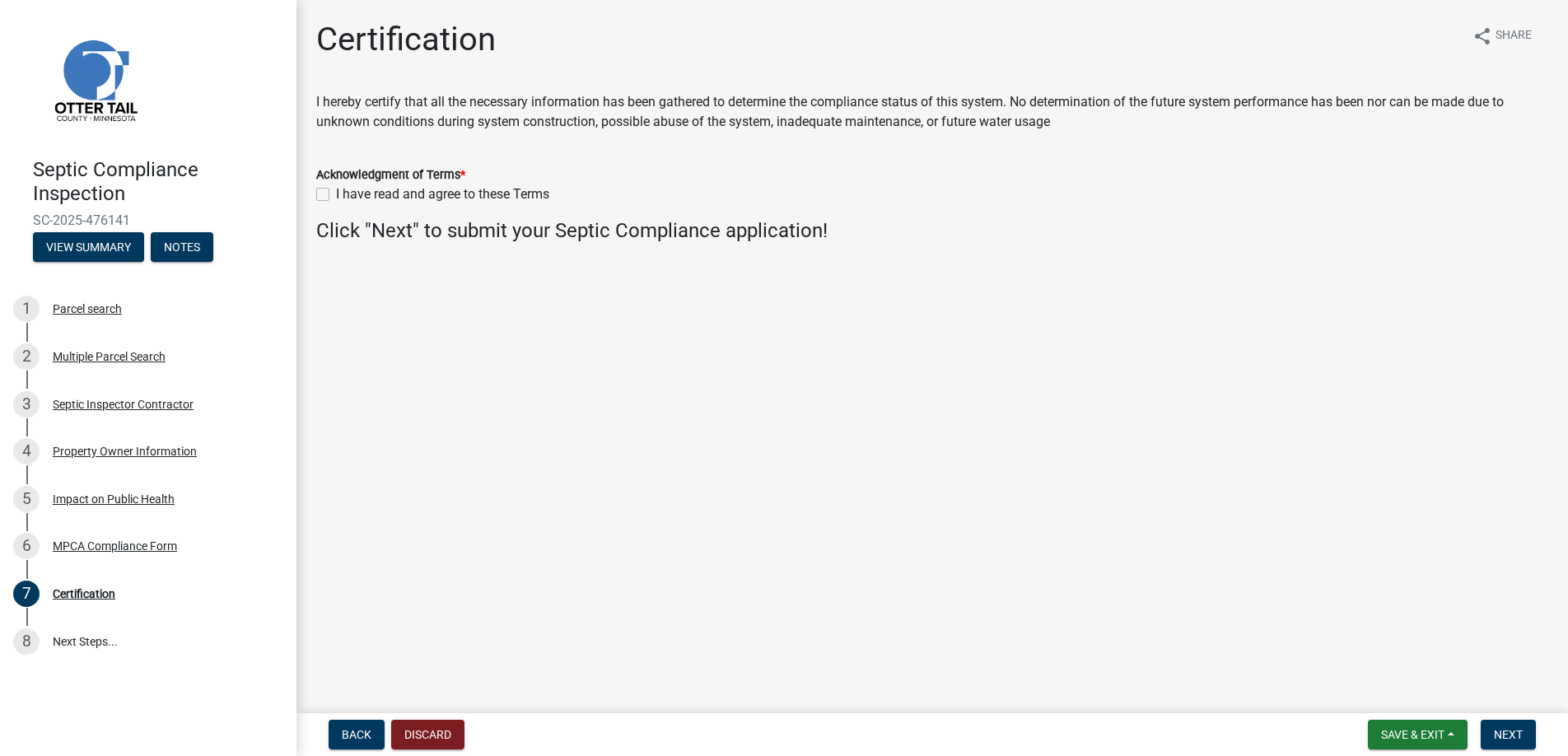
click at [336, 193] on label "I have read and agree to these Terms" at bounding box center [443, 194] width 213 height 20
click at [336, 193] on input "I have read and agree to these Terms" at bounding box center [341, 189] width 10 height 10
checkbox input "true"
click at [1512, 730] on span "Next" at bounding box center [1508, 735] width 29 height 13
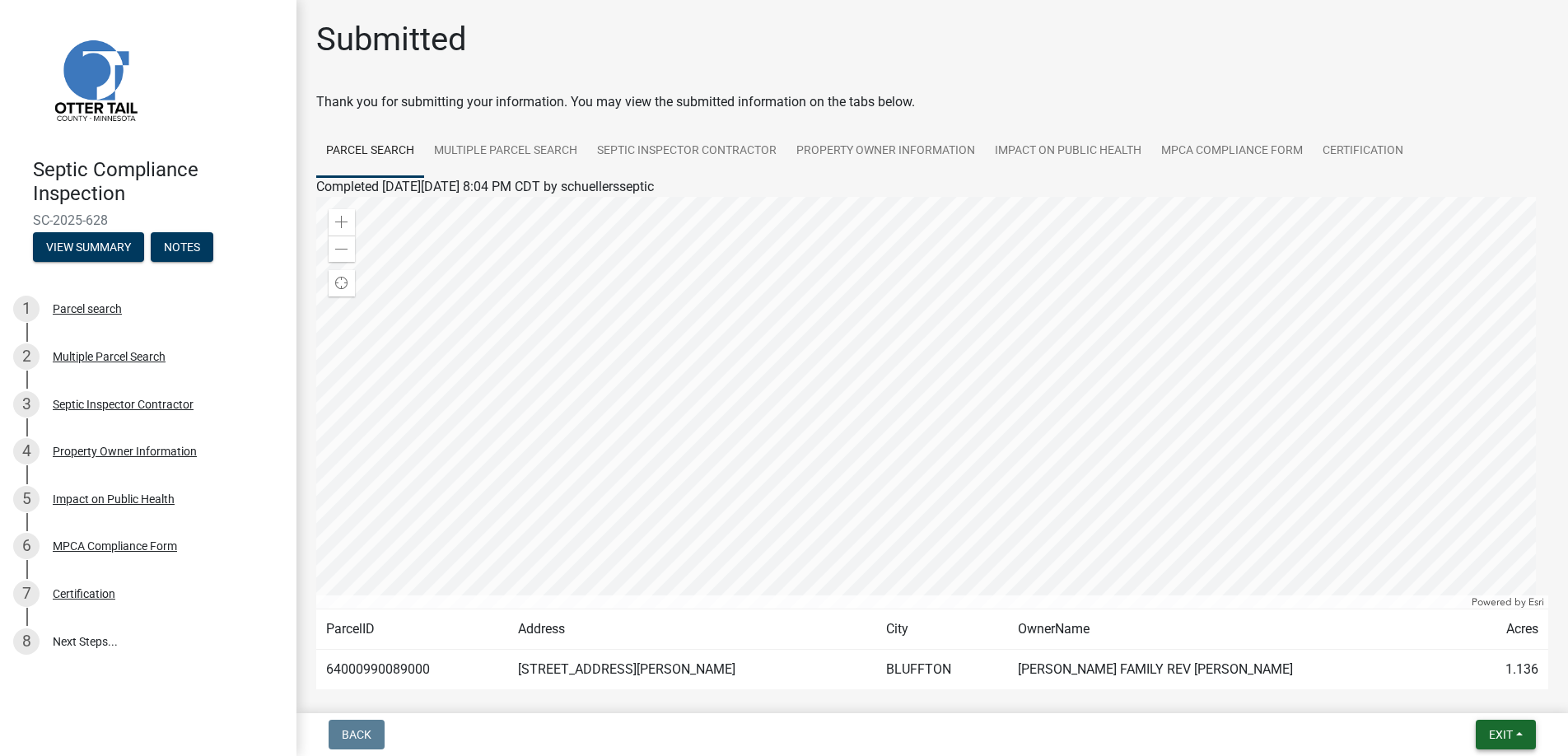
click at [1512, 730] on span "Exit" at bounding box center [1500, 735] width 24 height 13
click at [1446, 686] on button "Save & Exit" at bounding box center [1470, 692] width 131 height 40
